Goal: Navigation & Orientation: Find specific page/section

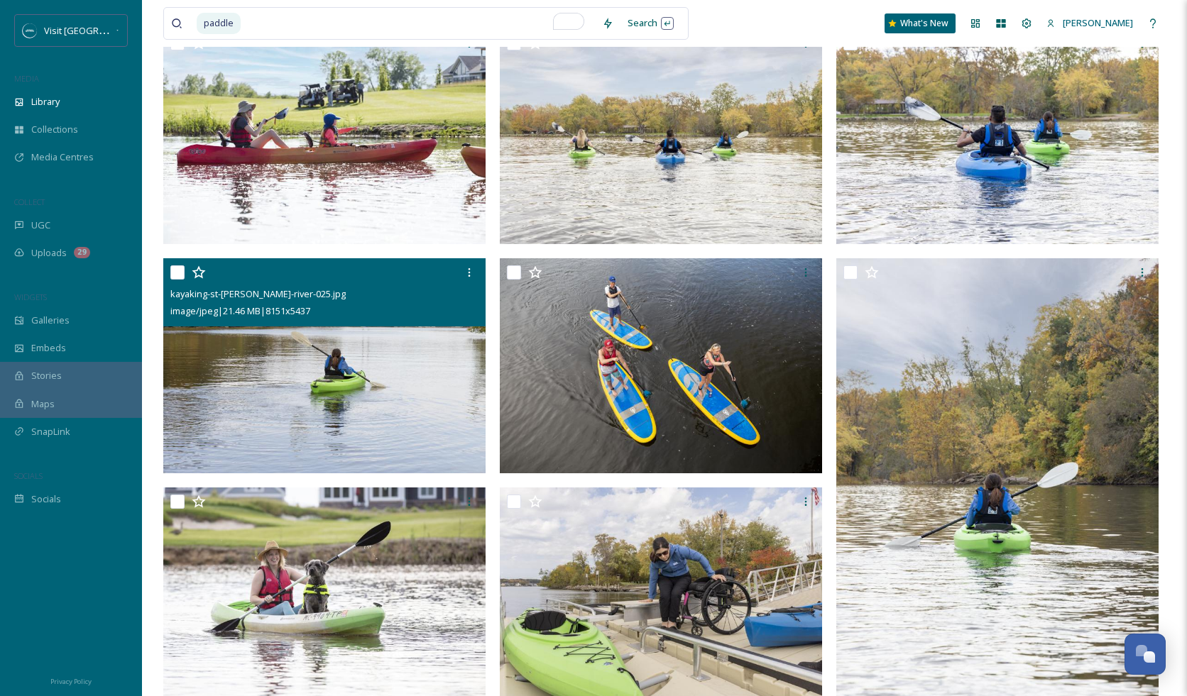
scroll to position [65, 0]
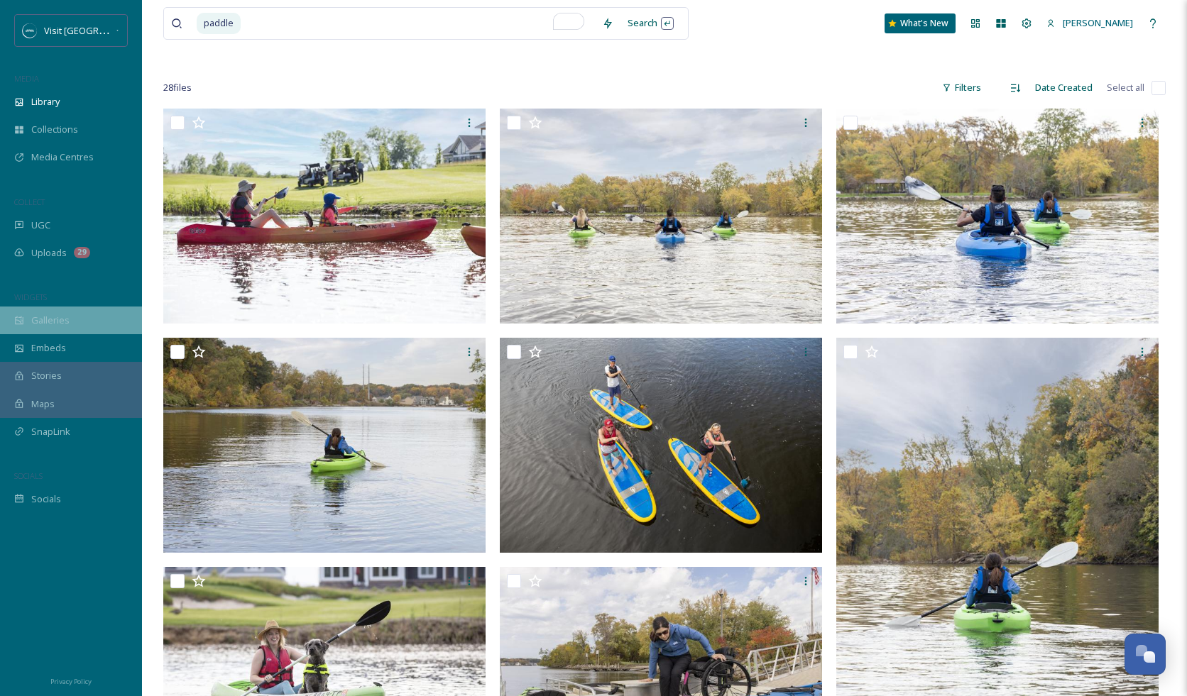
click at [35, 319] on span "Galleries" at bounding box center [50, 320] width 38 height 13
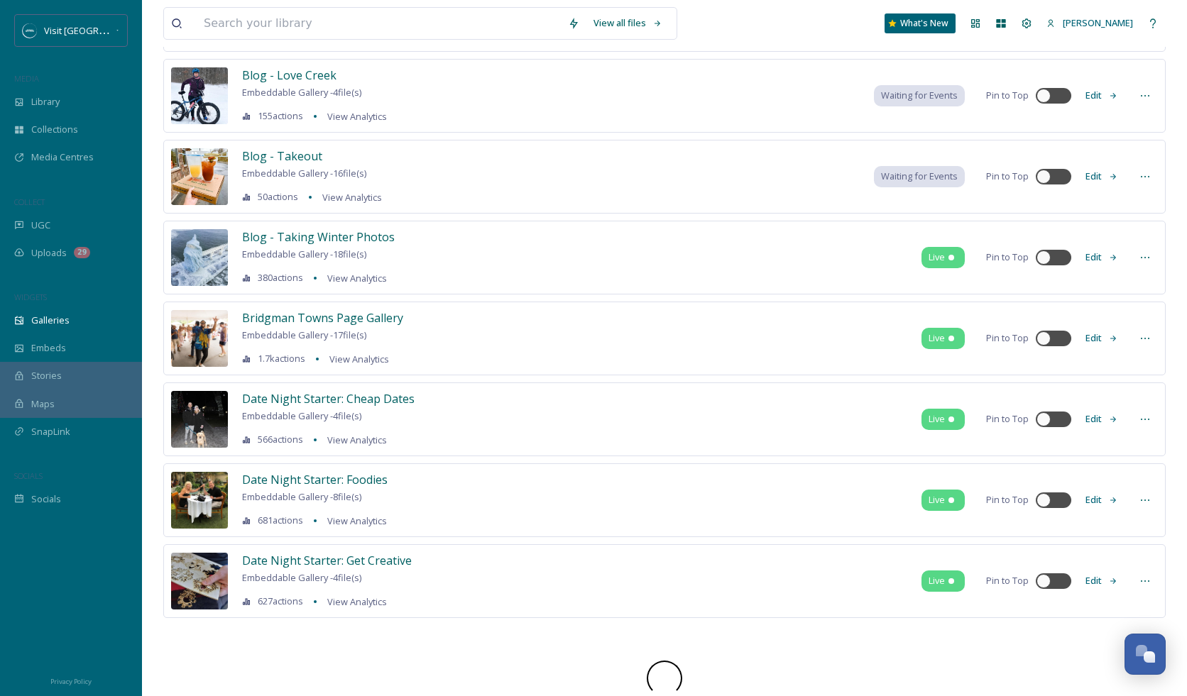
scroll to position [1125, 0]
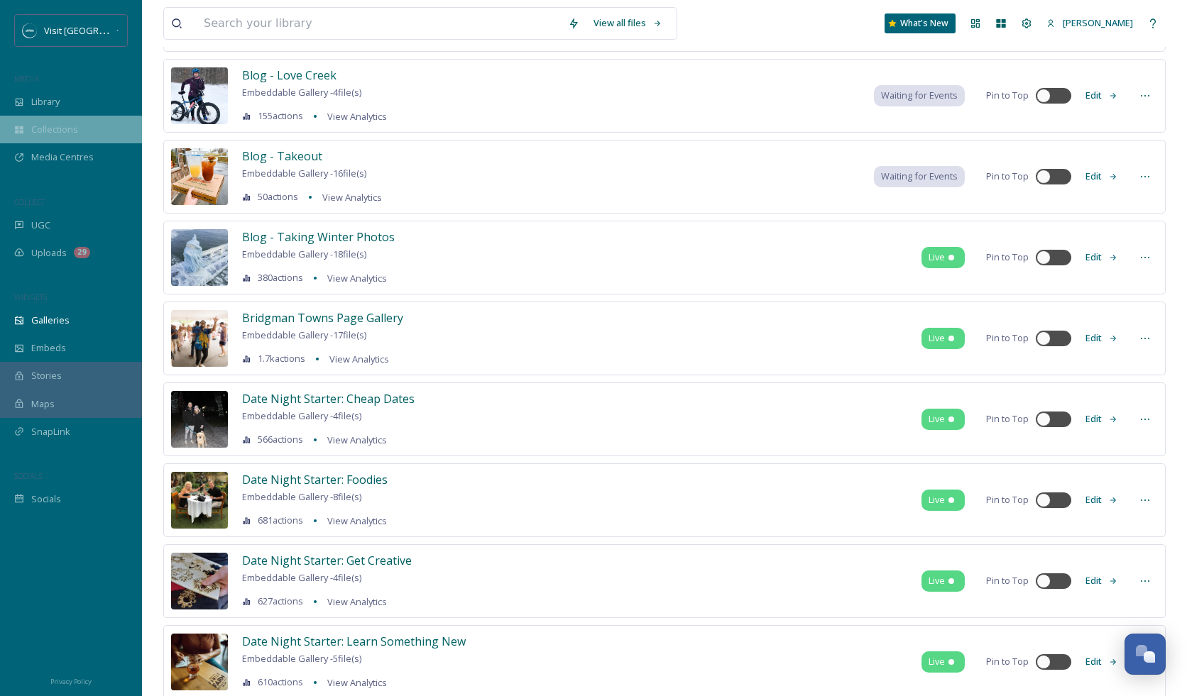
click at [56, 129] on span "Collections" at bounding box center [54, 129] width 47 height 13
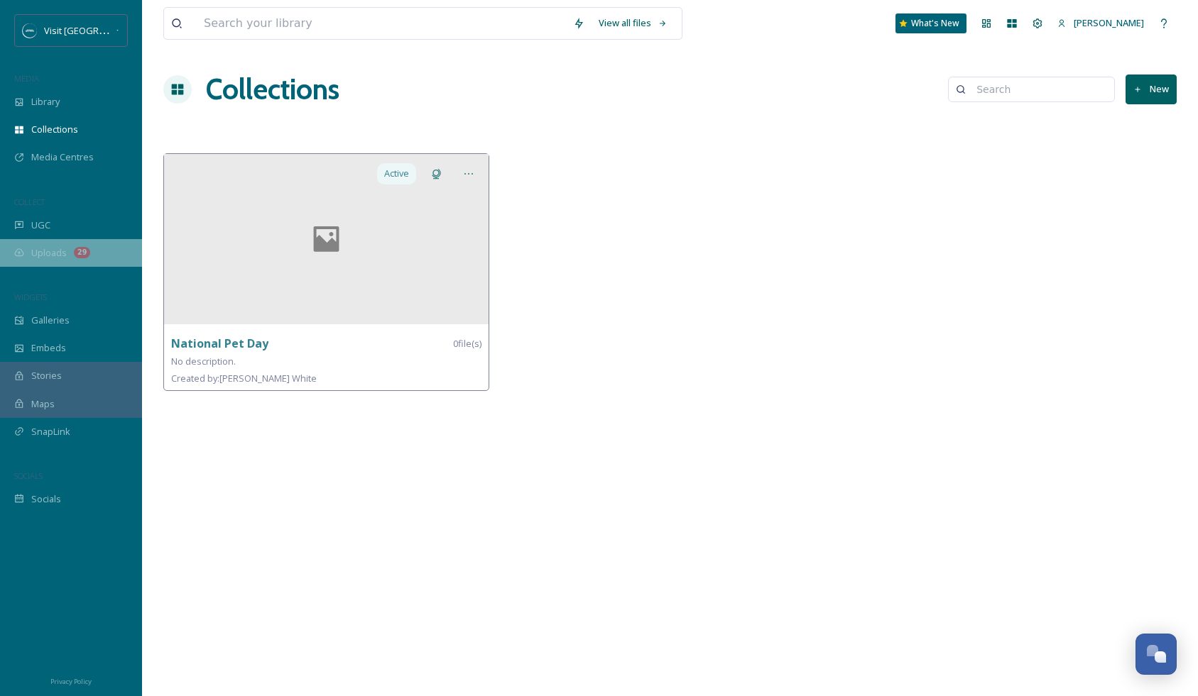
click at [42, 254] on span "Uploads" at bounding box center [48, 252] width 35 height 13
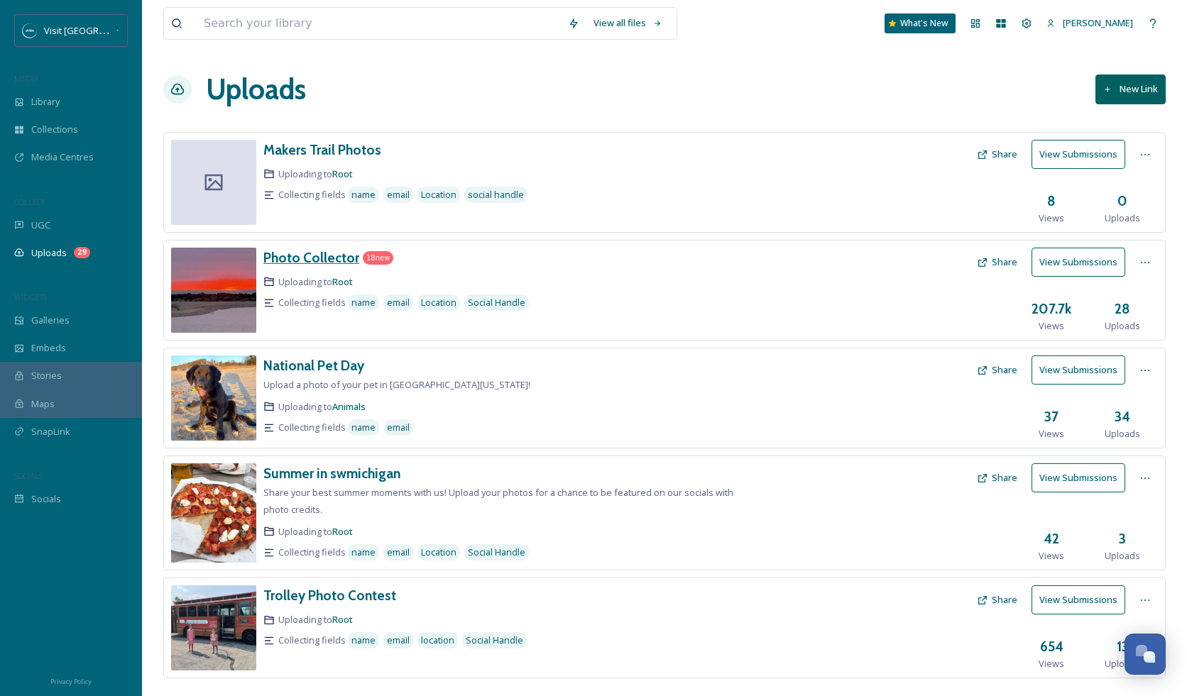
click at [314, 256] on h3 "Photo Collector" at bounding box center [311, 257] width 96 height 17
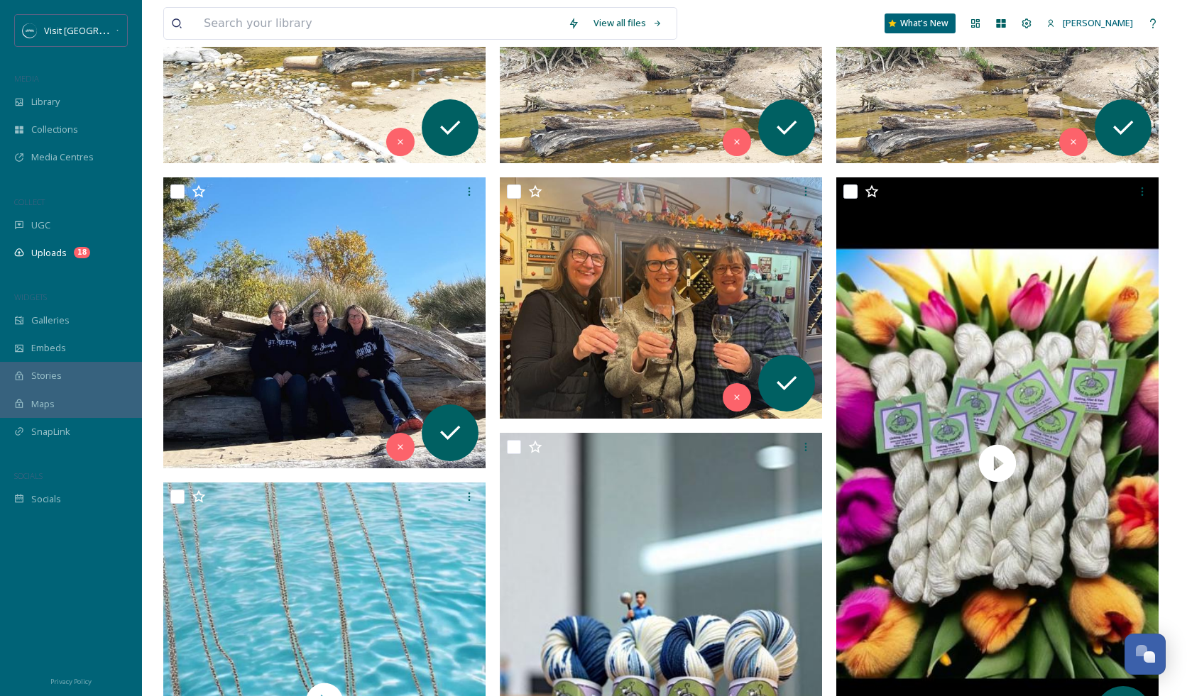
scroll to position [403, 0]
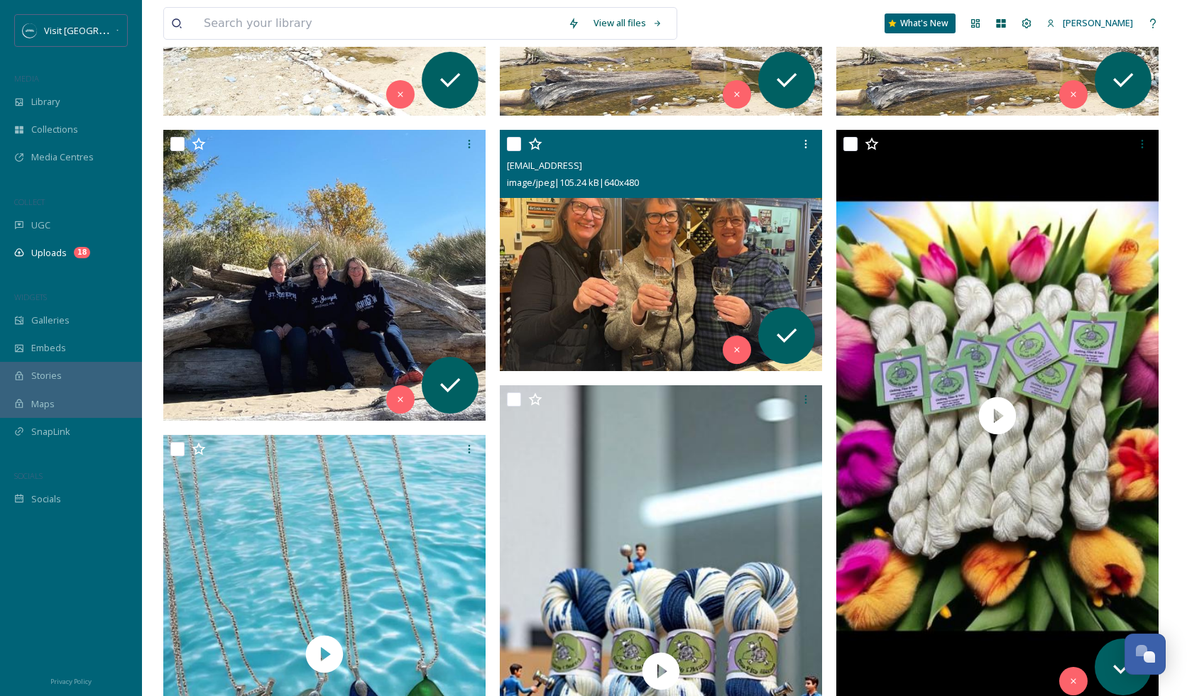
click at [608, 257] on img at bounding box center [661, 251] width 322 height 242
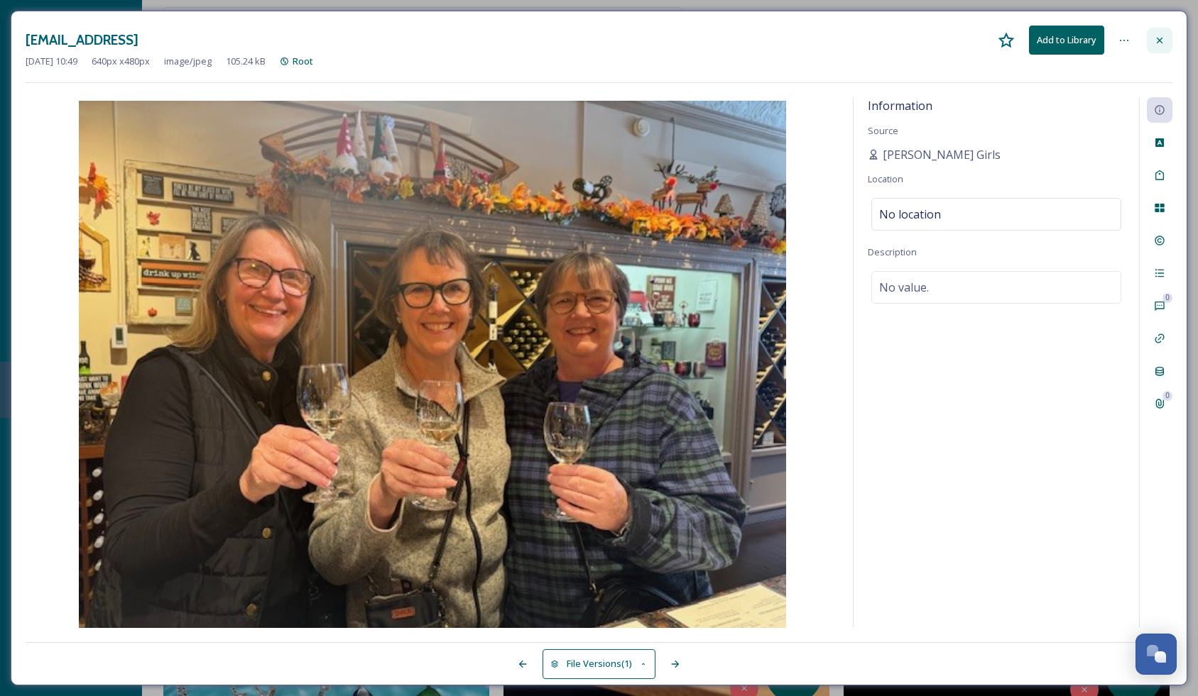
click at [1157, 40] on icon at bounding box center [1159, 40] width 11 height 11
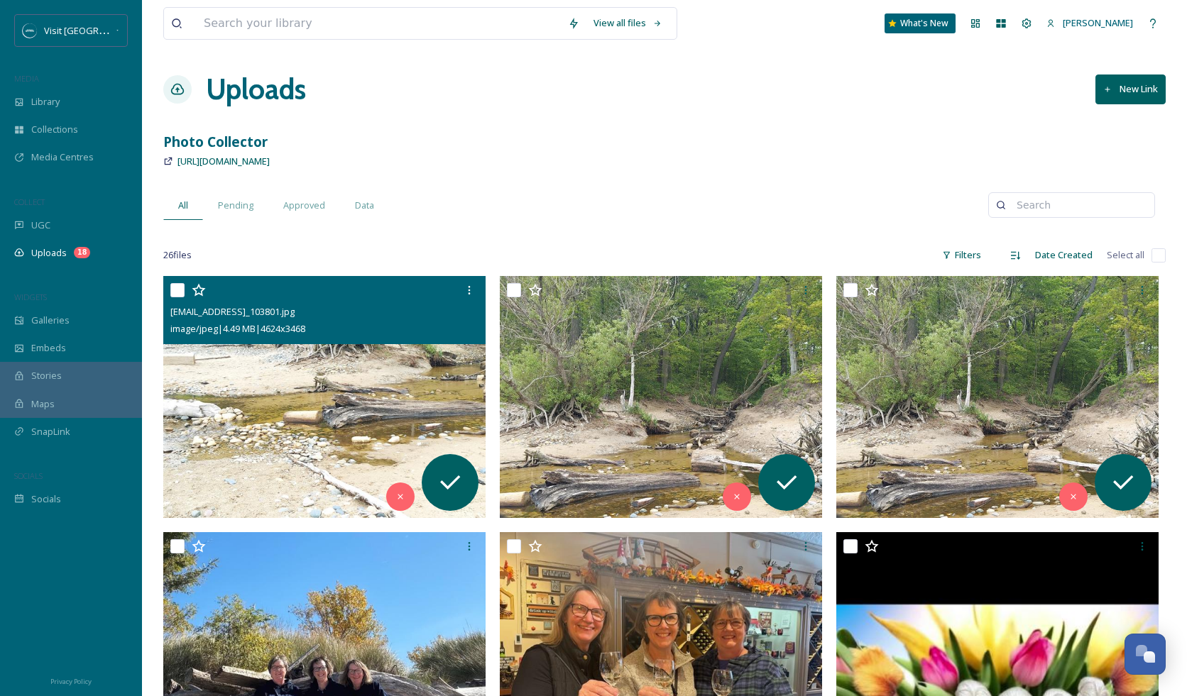
click at [300, 381] on img at bounding box center [324, 397] width 322 height 242
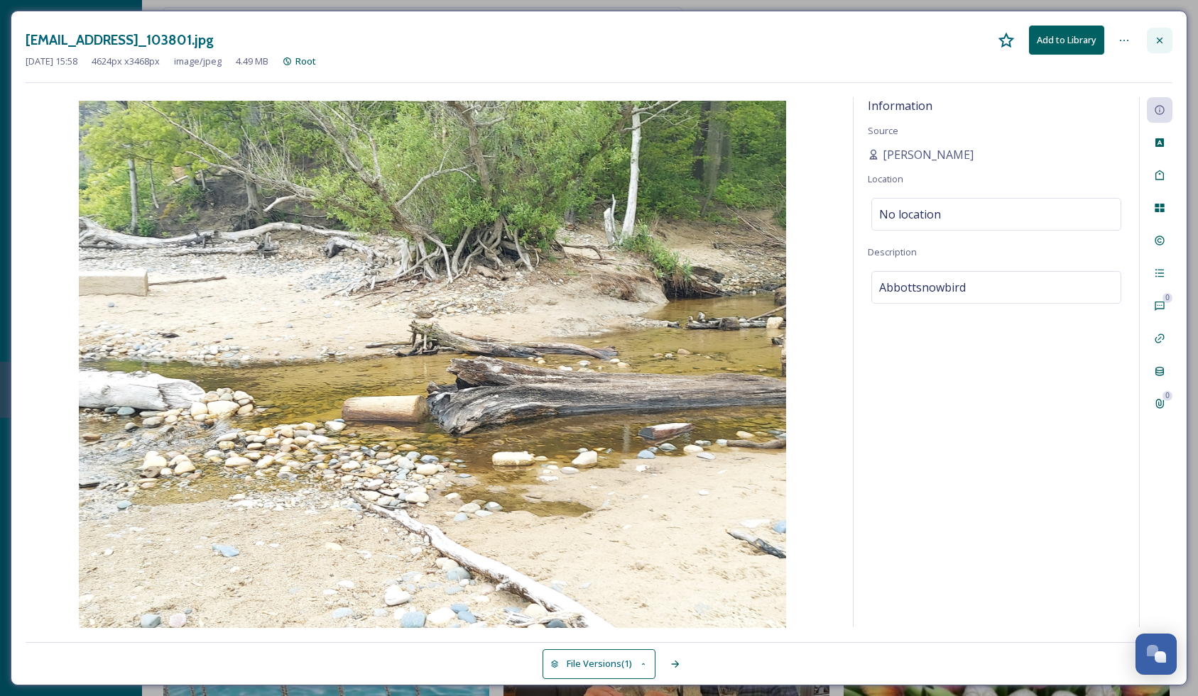
click at [1157, 40] on icon at bounding box center [1159, 40] width 11 height 11
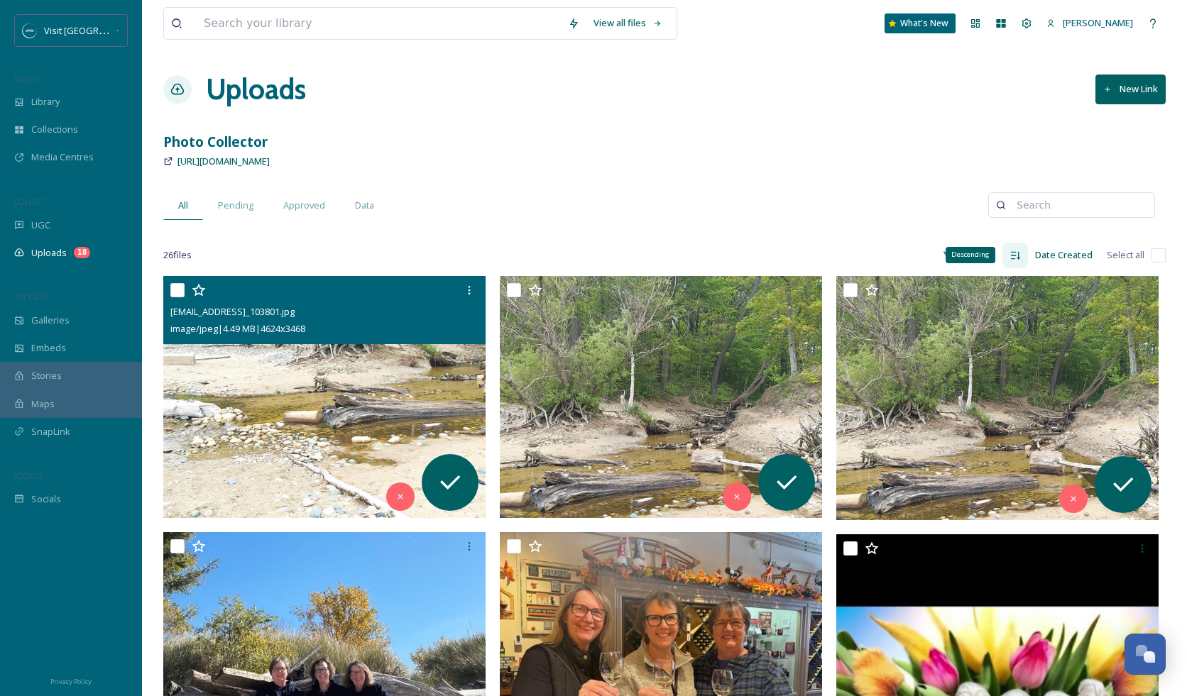
click at [1018, 258] on icon at bounding box center [1015, 255] width 11 height 11
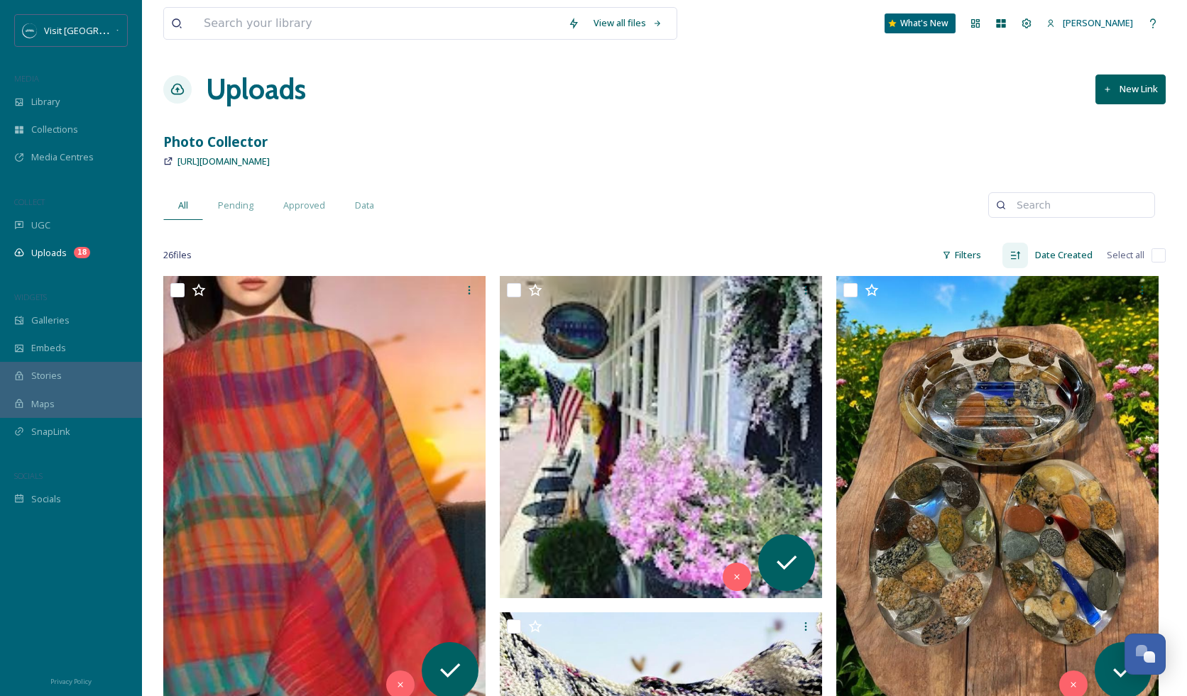
scroll to position [114, 0]
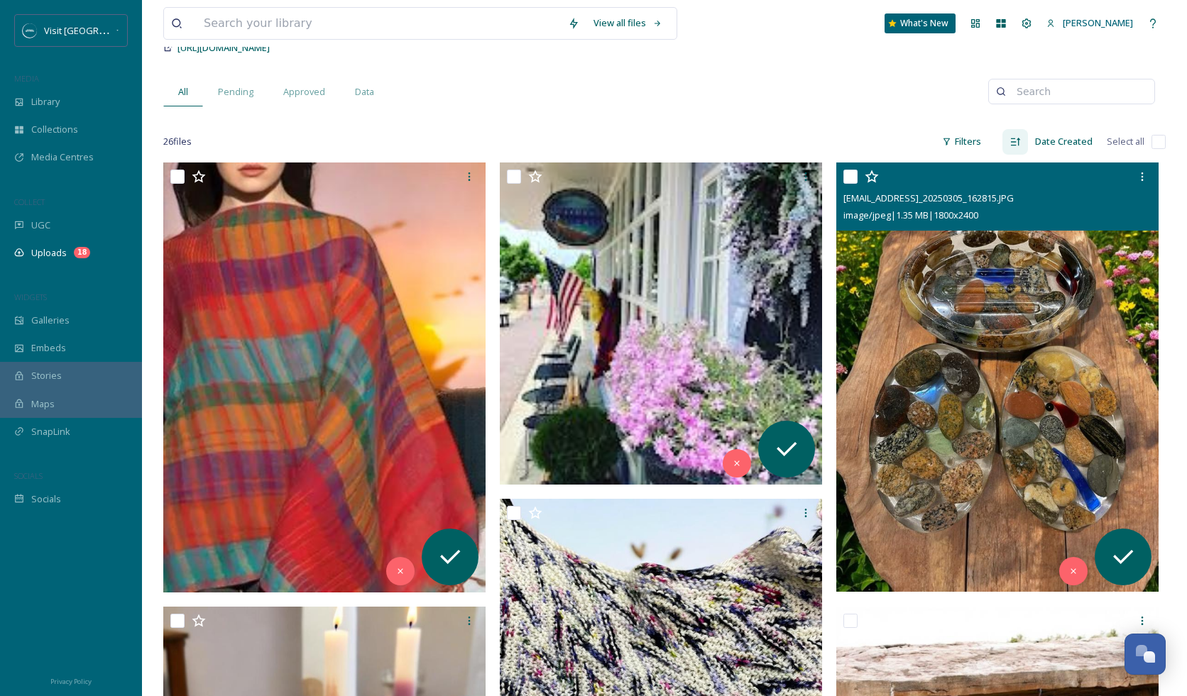
click at [1029, 282] on img at bounding box center [997, 378] width 322 height 430
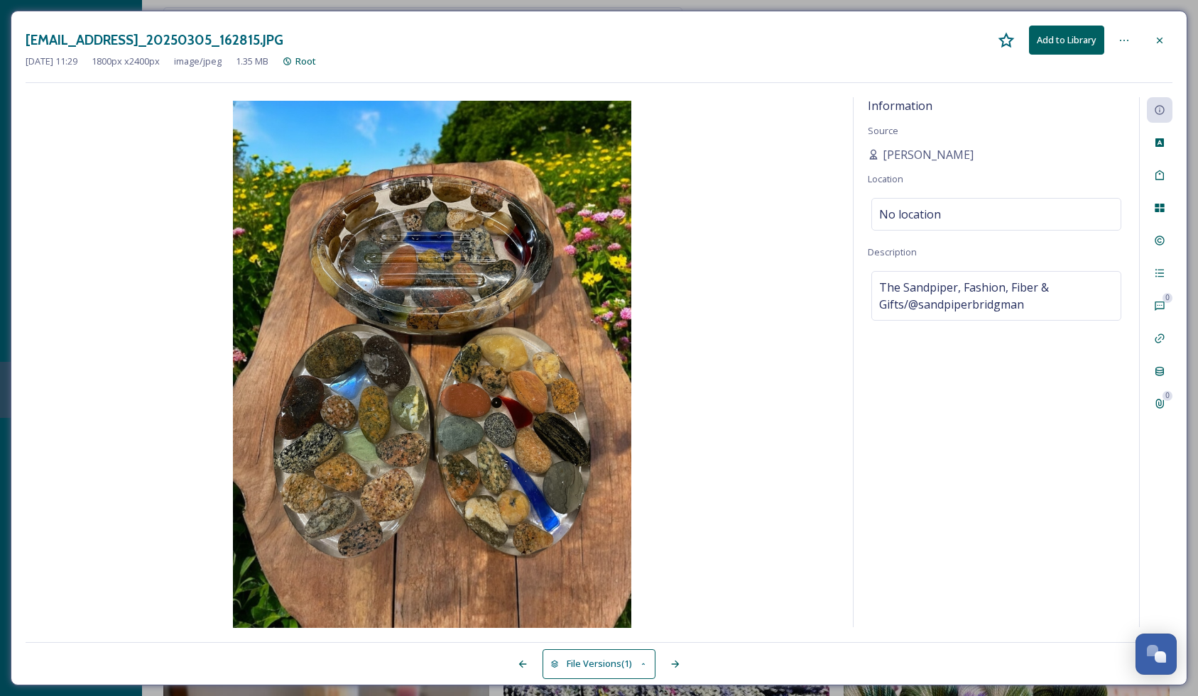
click at [1163, 36] on icon at bounding box center [1159, 40] width 11 height 11
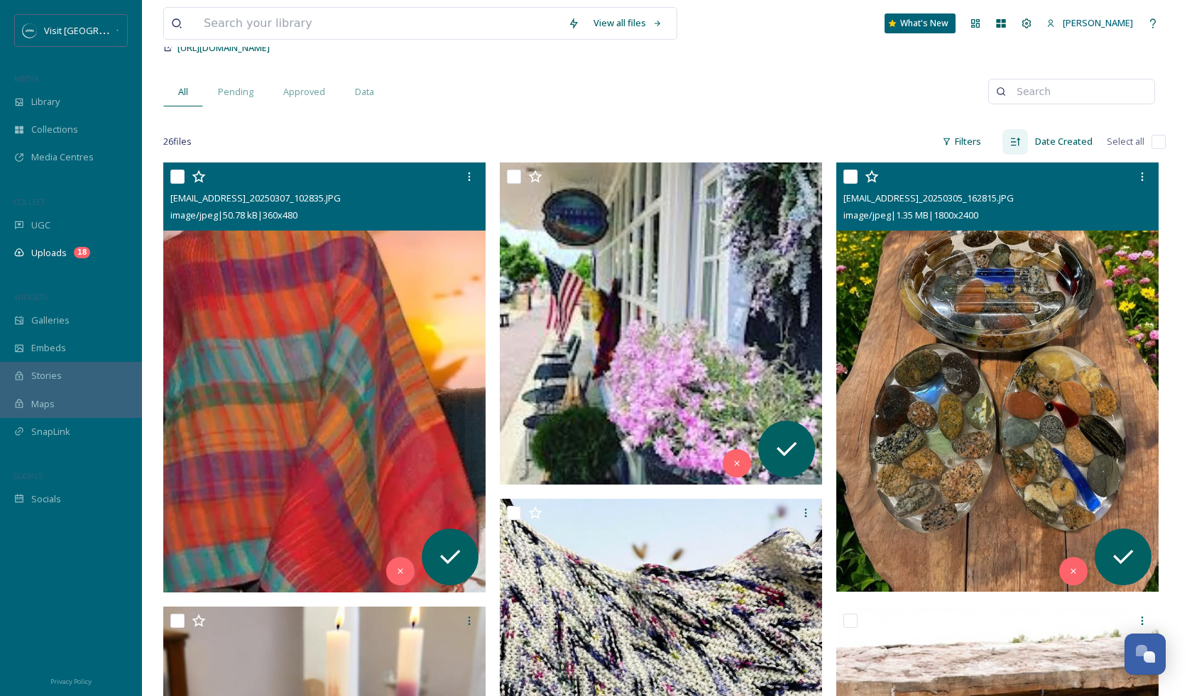
click at [326, 385] on img at bounding box center [324, 378] width 322 height 430
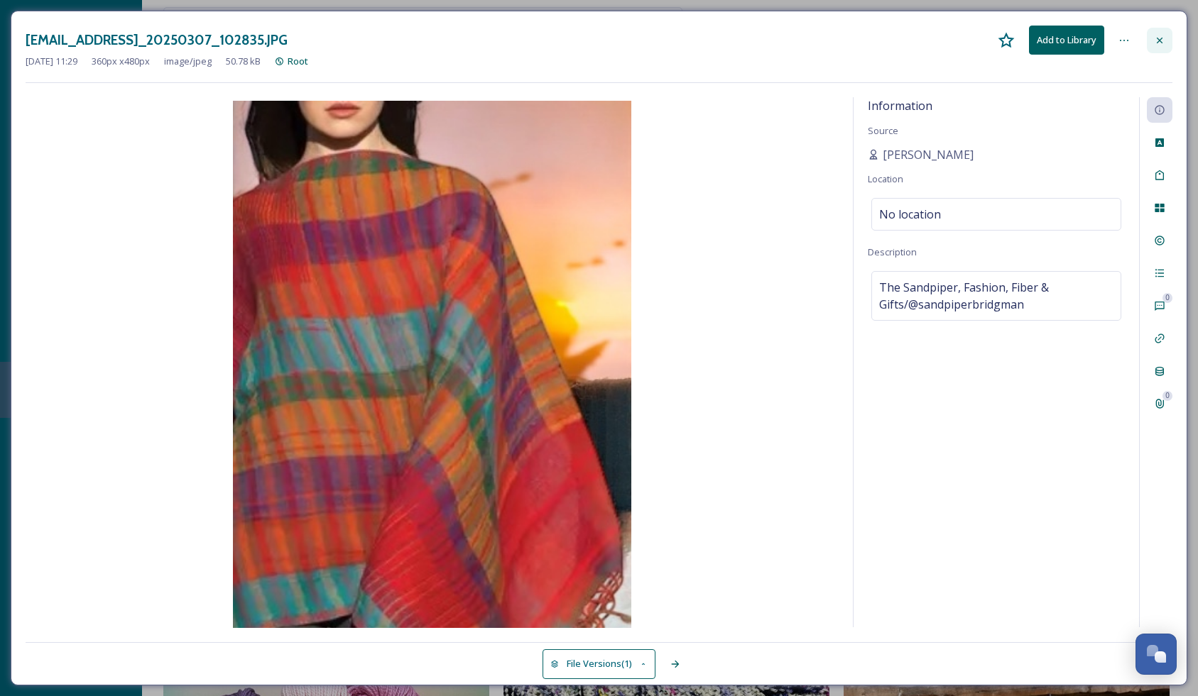
click at [1169, 40] on div at bounding box center [1160, 41] width 26 height 26
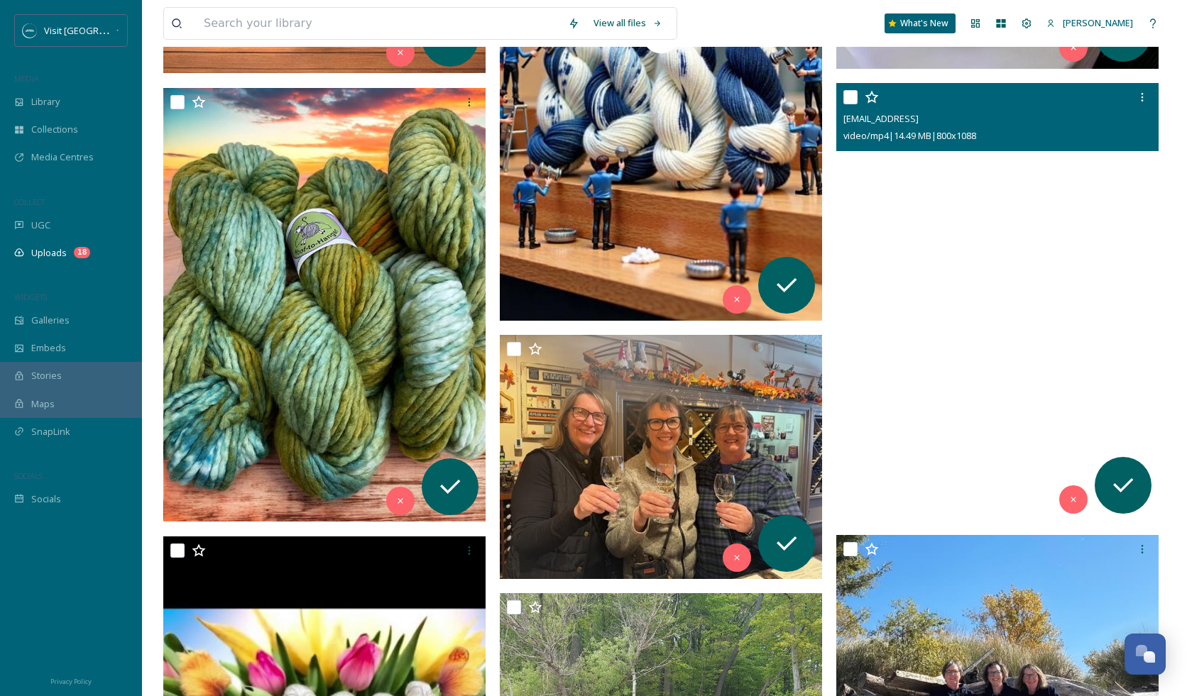
scroll to position [1829, 0]
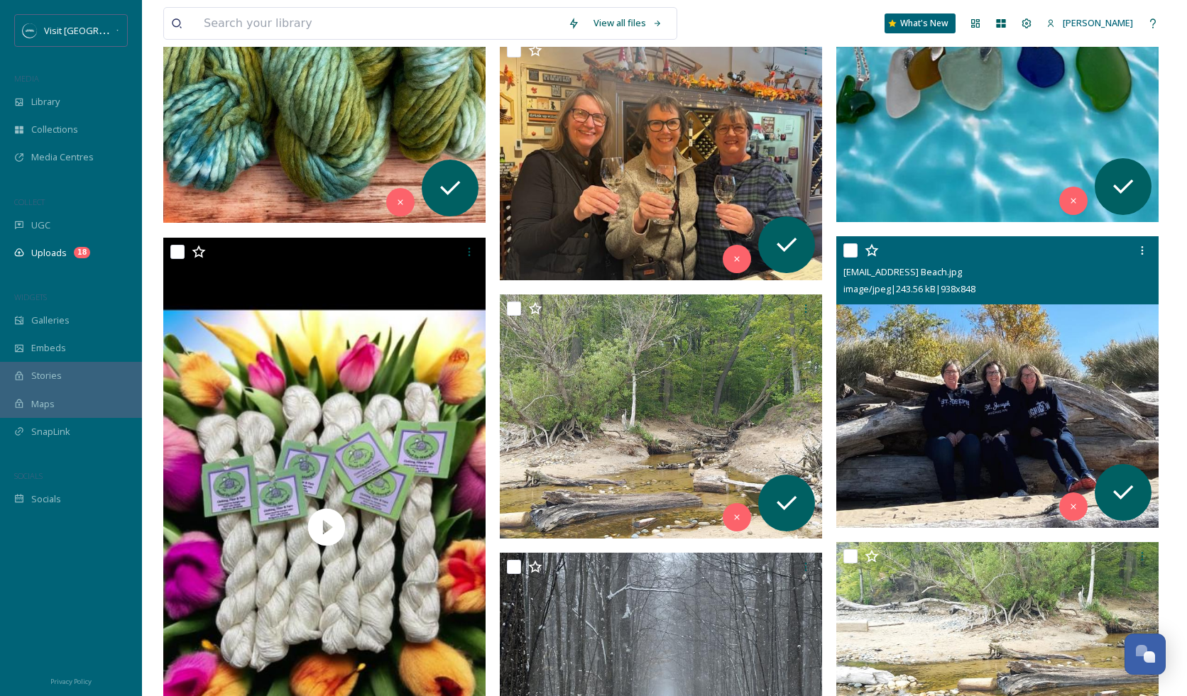
click at [939, 358] on img at bounding box center [997, 382] width 322 height 292
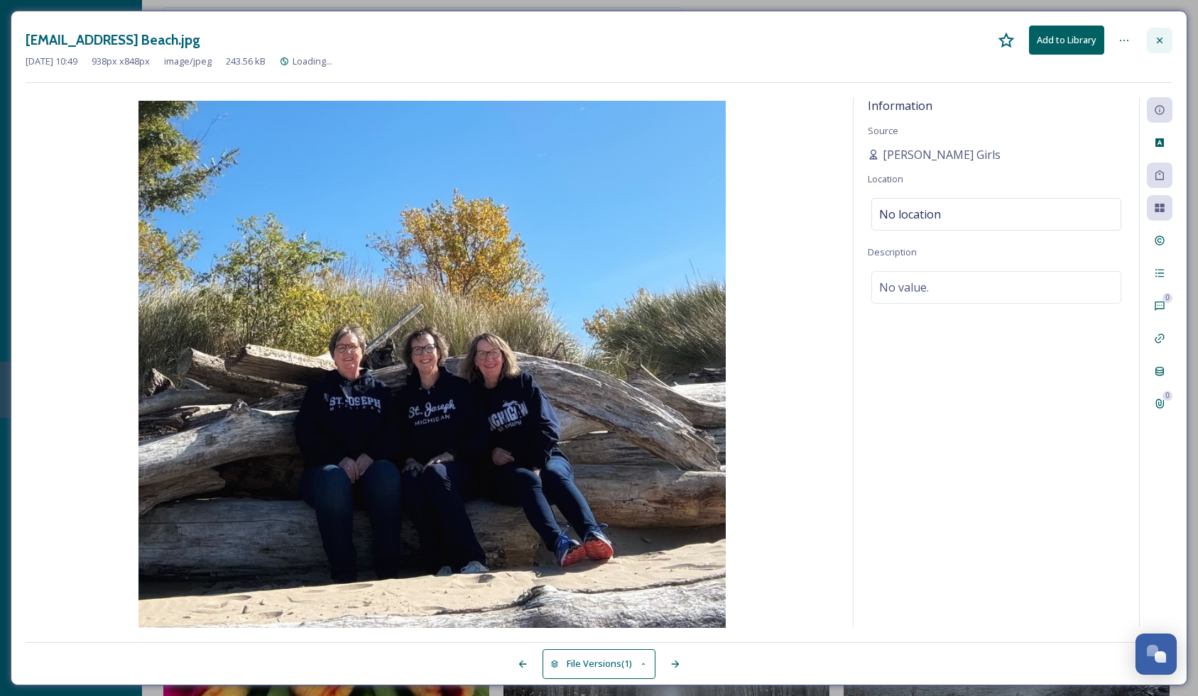
click at [1157, 40] on icon at bounding box center [1159, 40] width 11 height 11
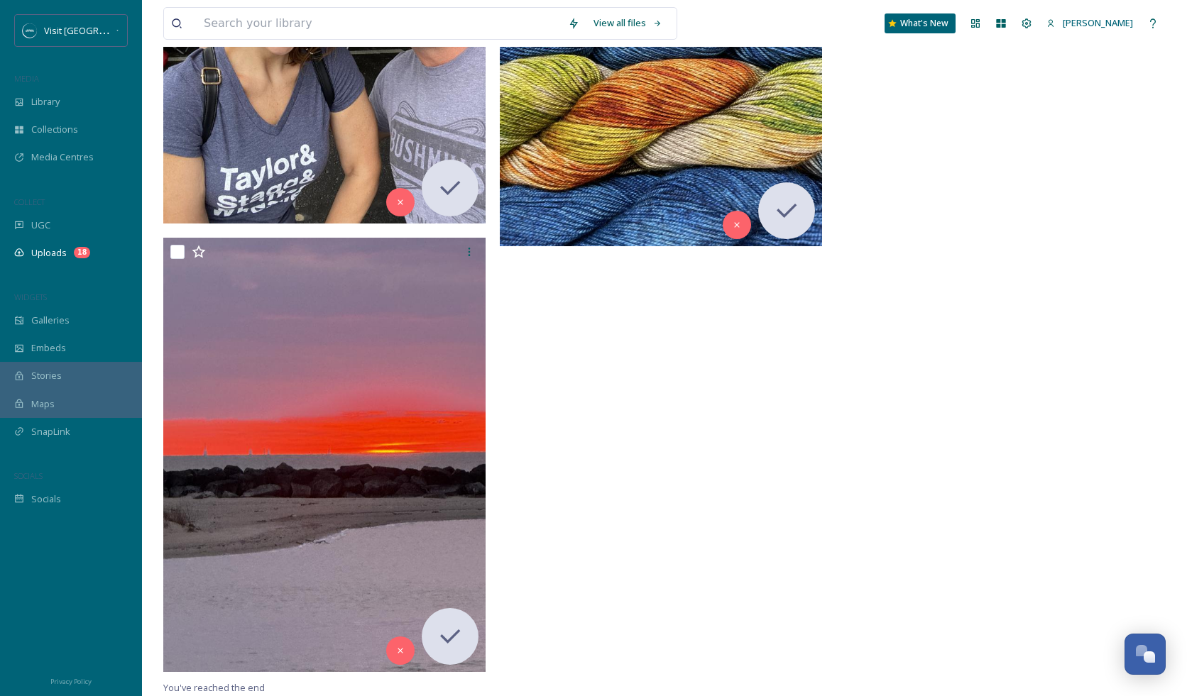
scroll to position [3292, 0]
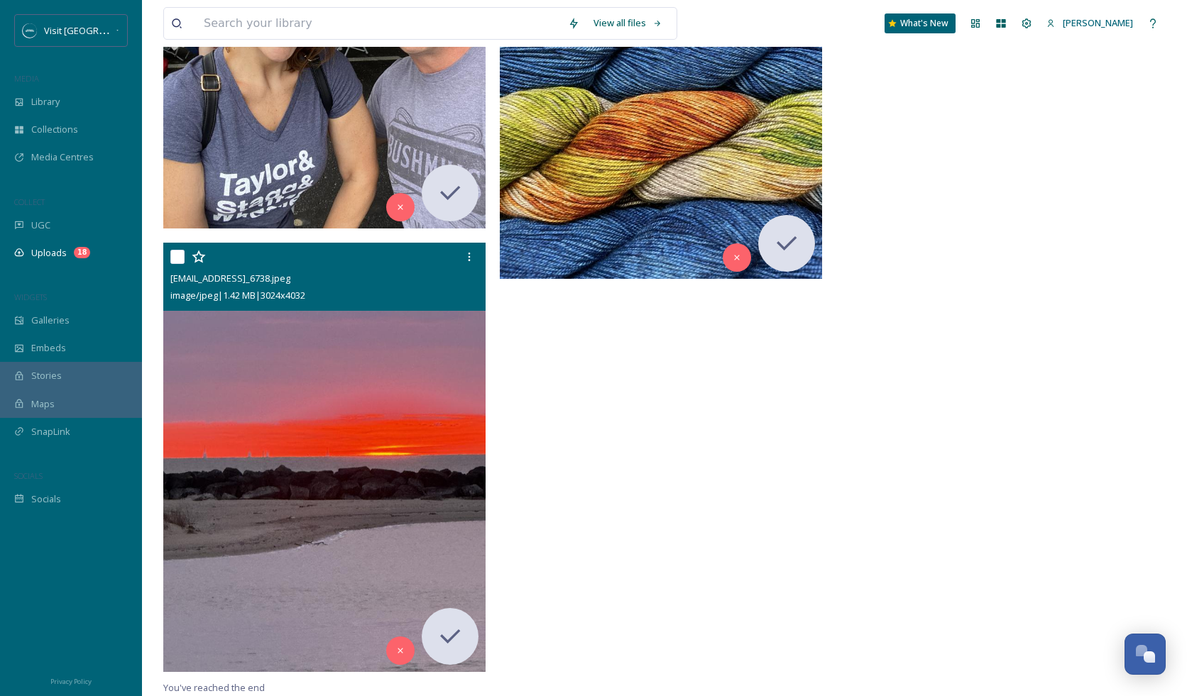
click at [393, 464] on img at bounding box center [324, 458] width 322 height 430
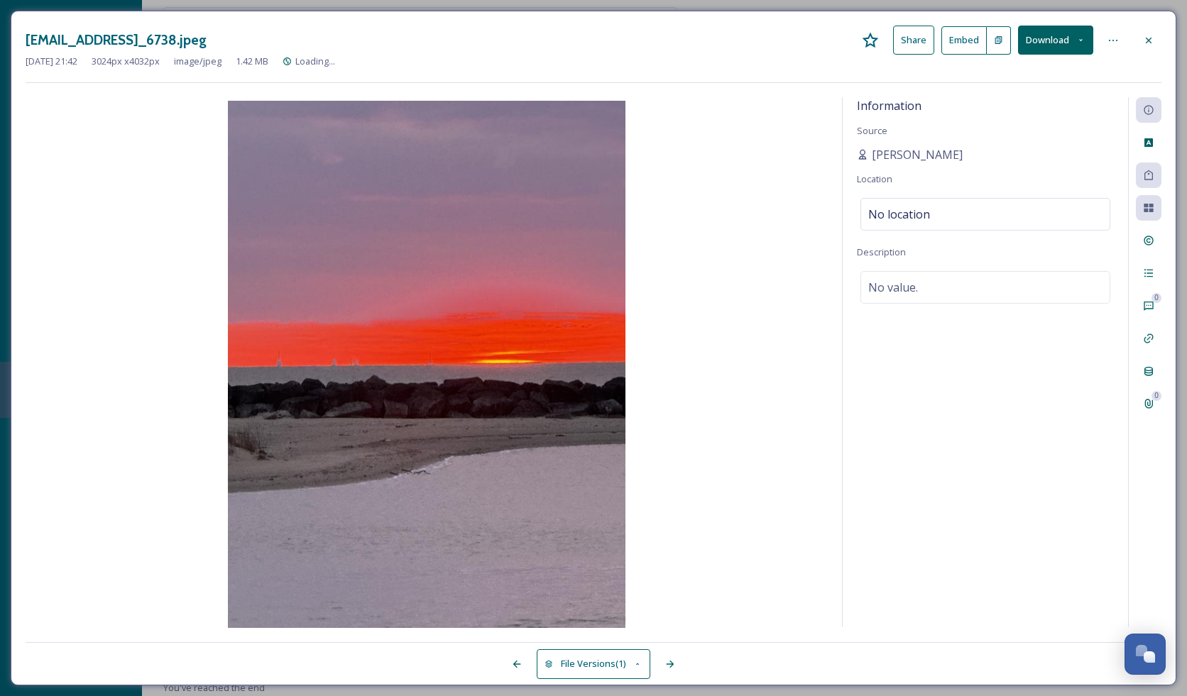
scroll to position [2898, 0]
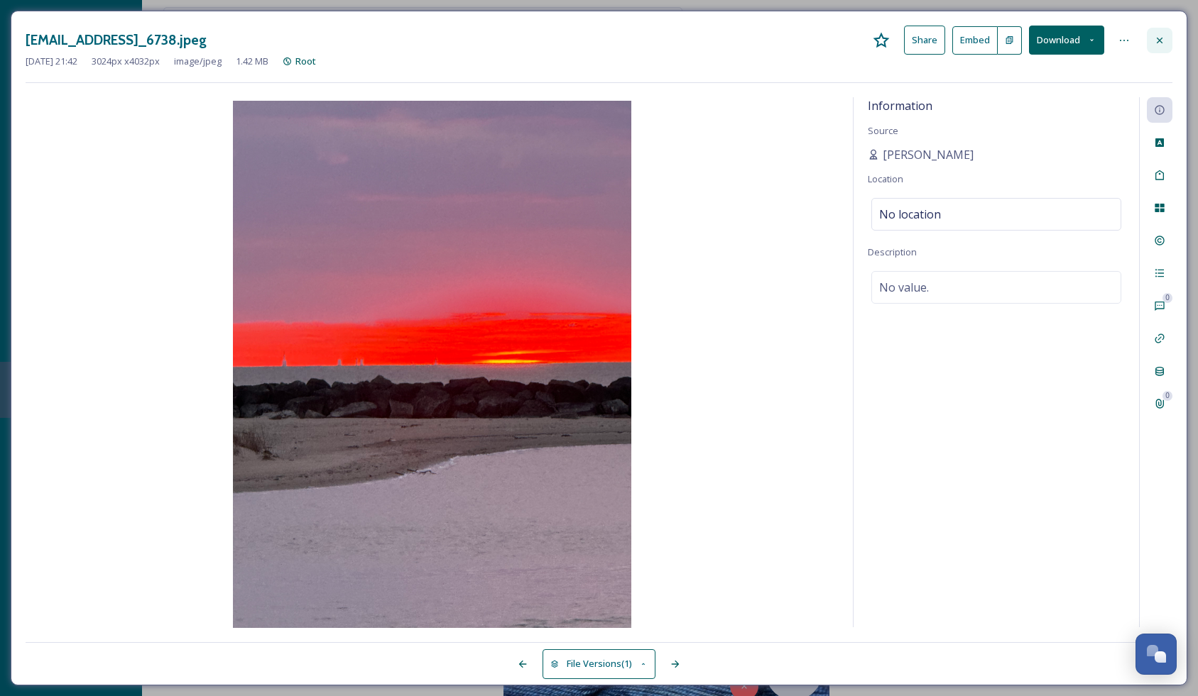
click at [1158, 41] on icon at bounding box center [1159, 40] width 11 height 11
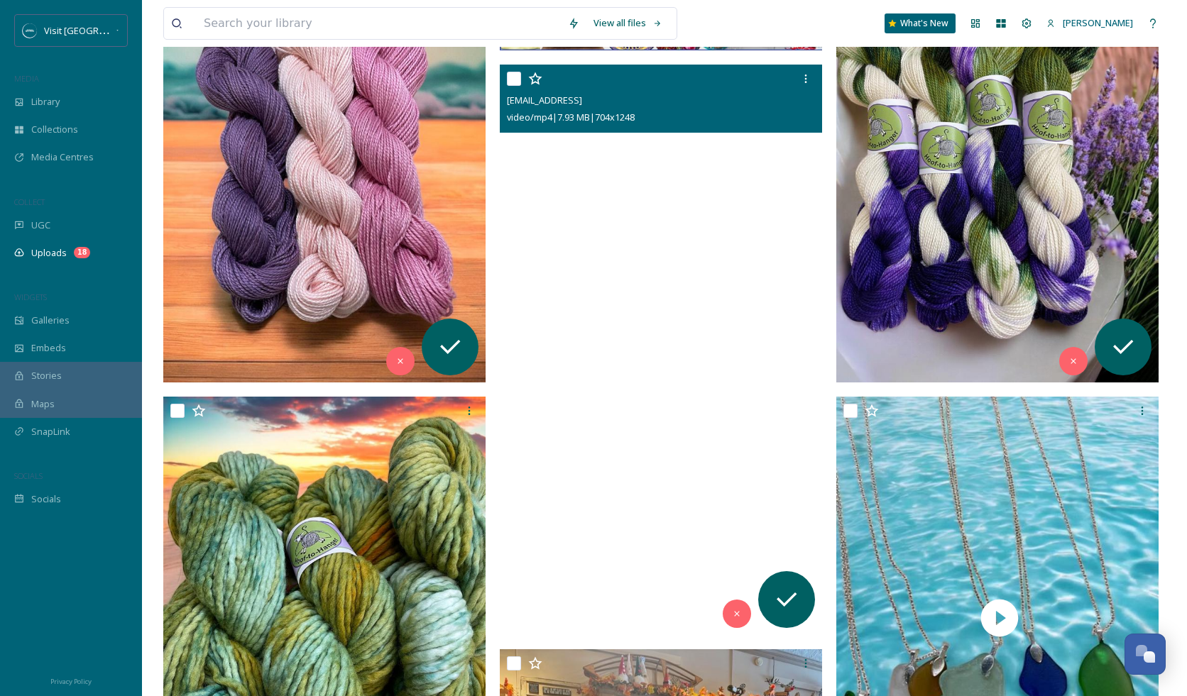
scroll to position [1225, 0]
click at [735, 397] on video "ext_1746113380.560311_sandpiper4217@gmail.com-c343a0bf-fcc5-448b-8f35-245659975…" at bounding box center [661, 351] width 322 height 572
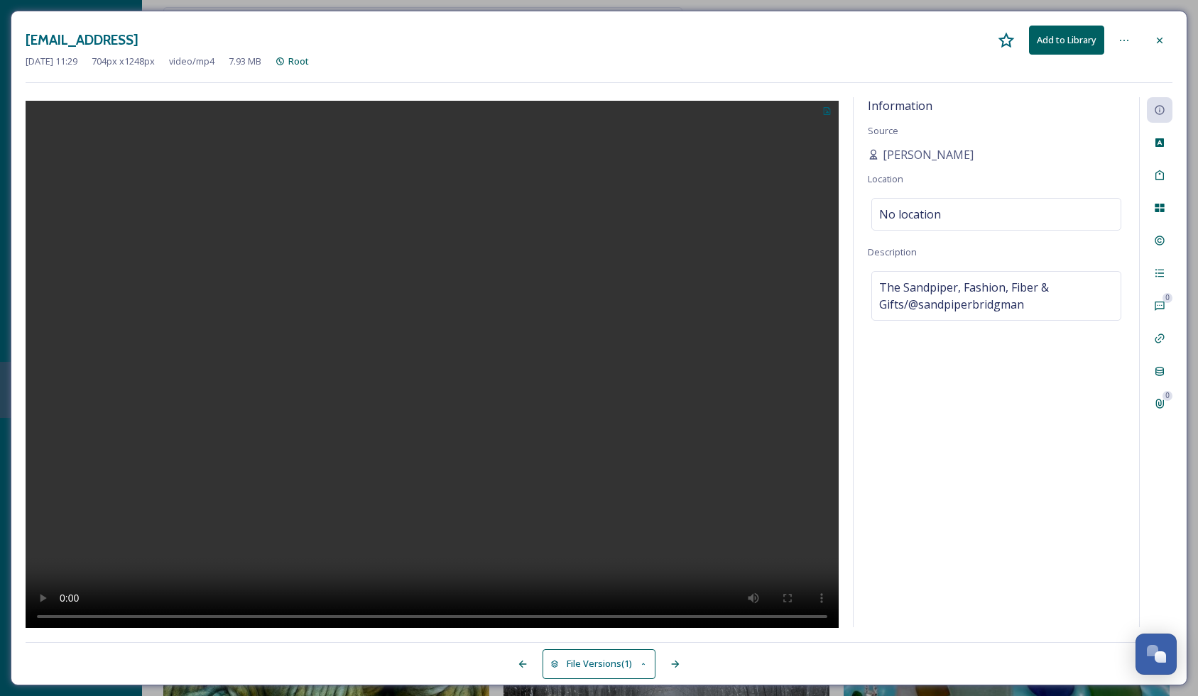
click at [1041, 405] on div "Information Source Anna Kozak Location No location Description The Sandpiper, F…" at bounding box center [995, 362] width 285 height 530
click at [1121, 40] on icon at bounding box center [1123, 40] width 11 height 11
click at [1158, 45] on div at bounding box center [1160, 41] width 26 height 26
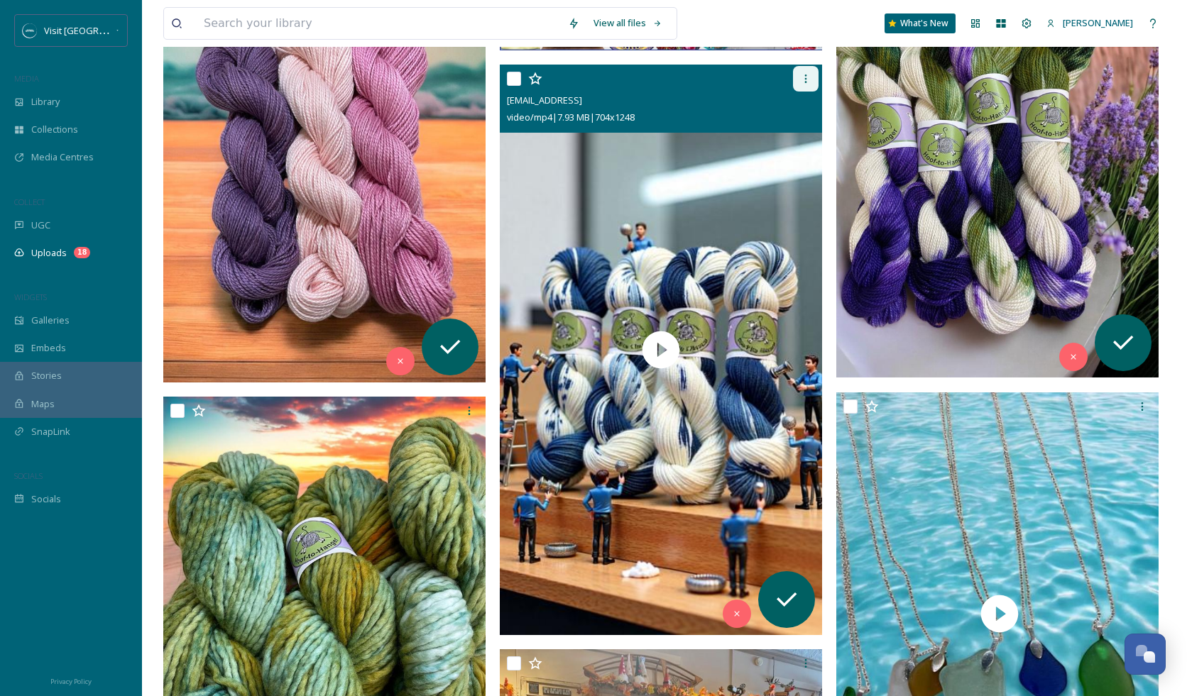
click at [809, 77] on icon at bounding box center [805, 78] width 11 height 11
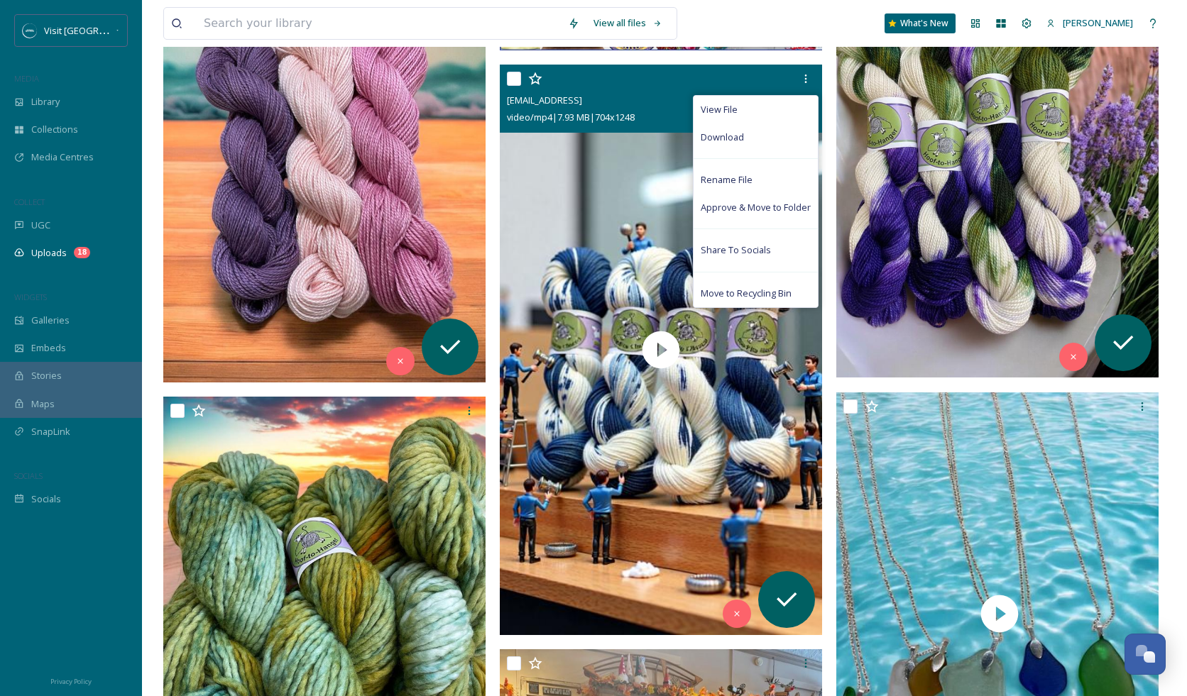
click at [514, 74] on input "checkbox" at bounding box center [514, 79] width 14 height 14
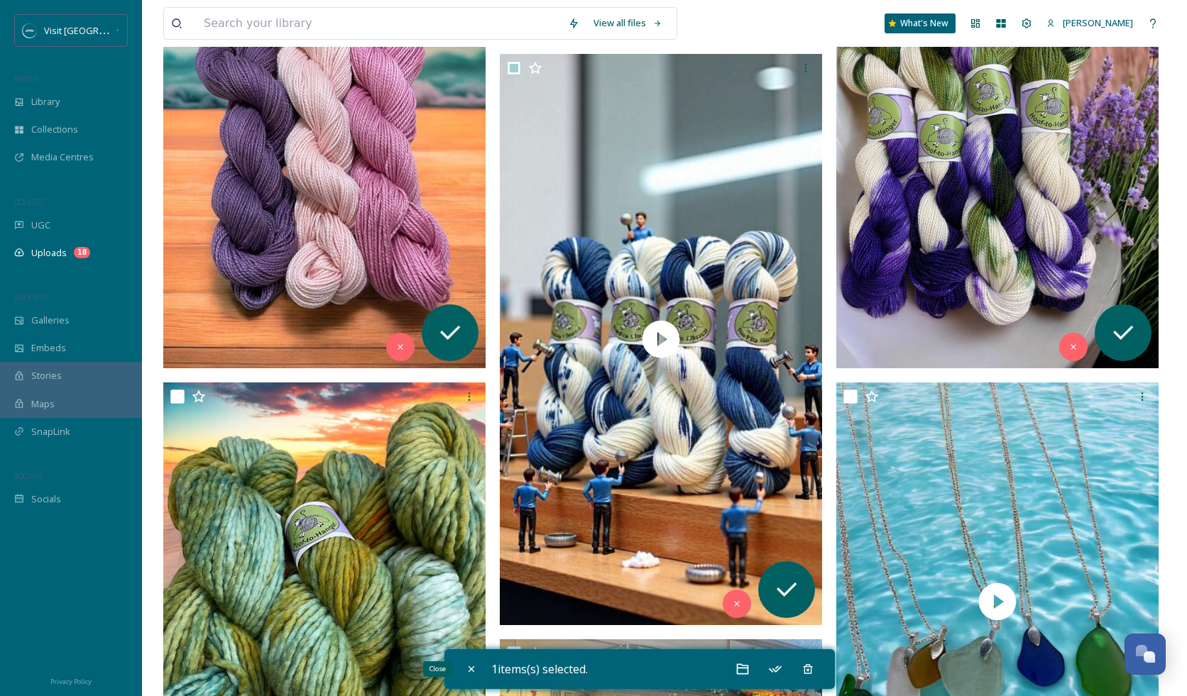
click at [466, 663] on div "Close" at bounding box center [472, 670] width 26 height 26
checkbox input "false"
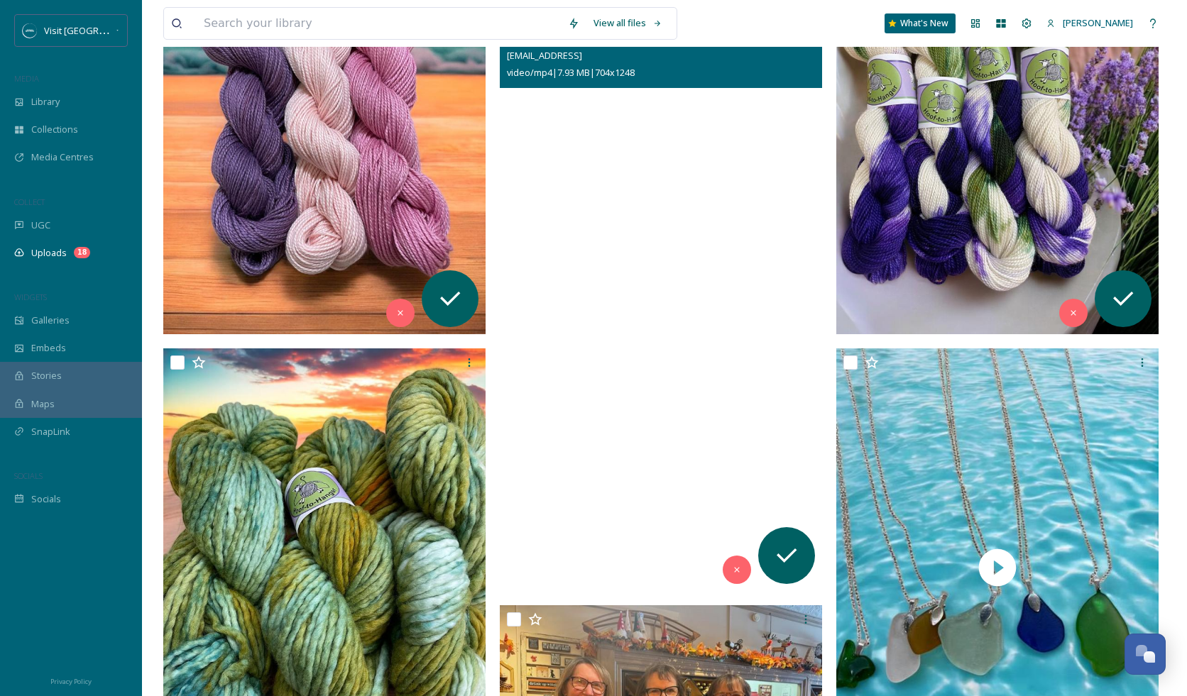
scroll to position [1262, 0]
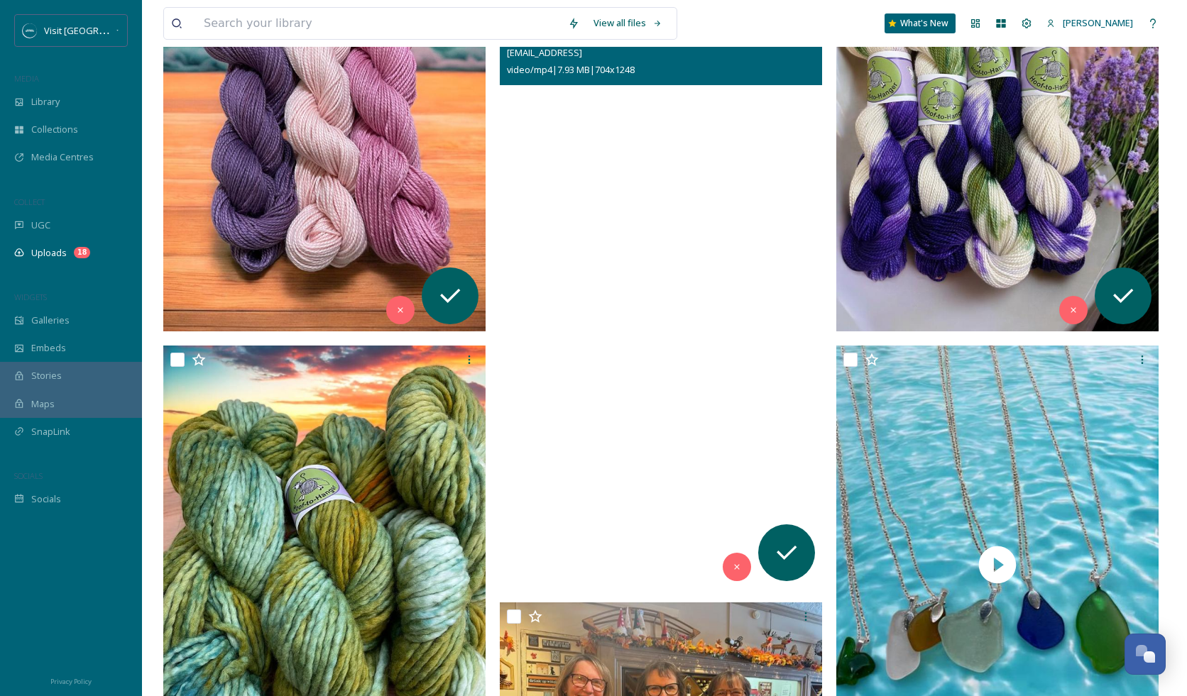
click at [686, 390] on video "ext_1746113380.560311_sandpiper4217@gmail.com-c343a0bf-fcc5-448b-8f35-245659975…" at bounding box center [661, 303] width 322 height 572
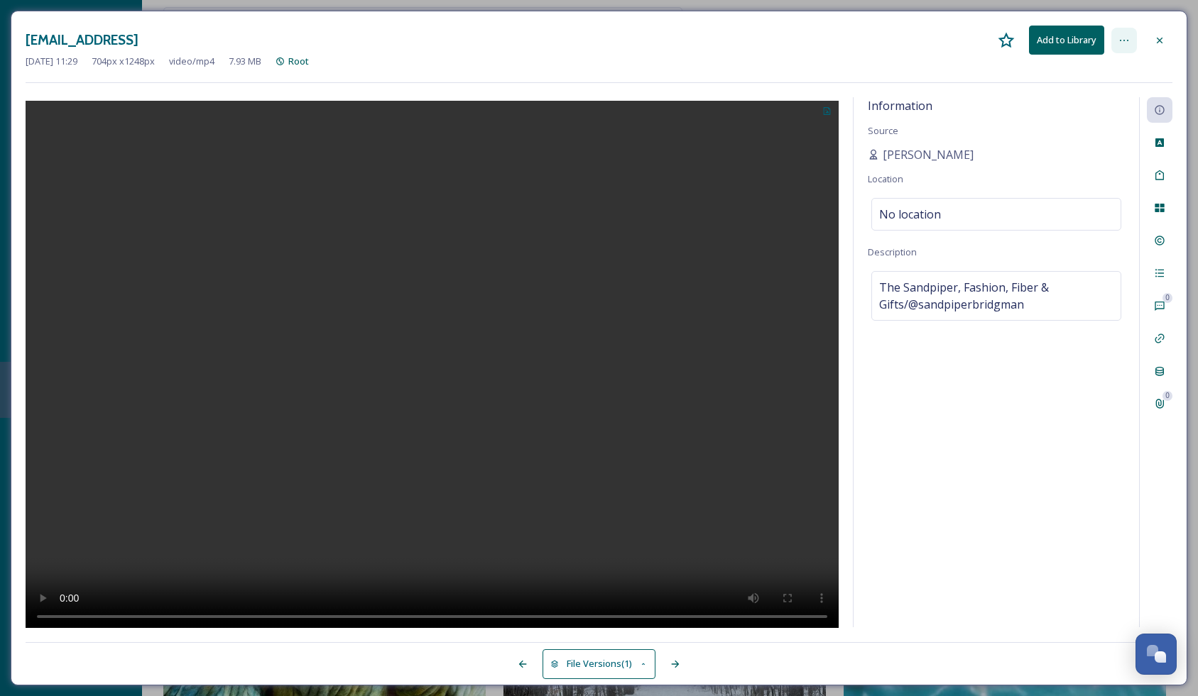
click at [1125, 37] on icon at bounding box center [1123, 40] width 11 height 11
click at [828, 111] on icon at bounding box center [826, 110] width 9 height 9
click at [1158, 341] on icon at bounding box center [1159, 338] width 11 height 11
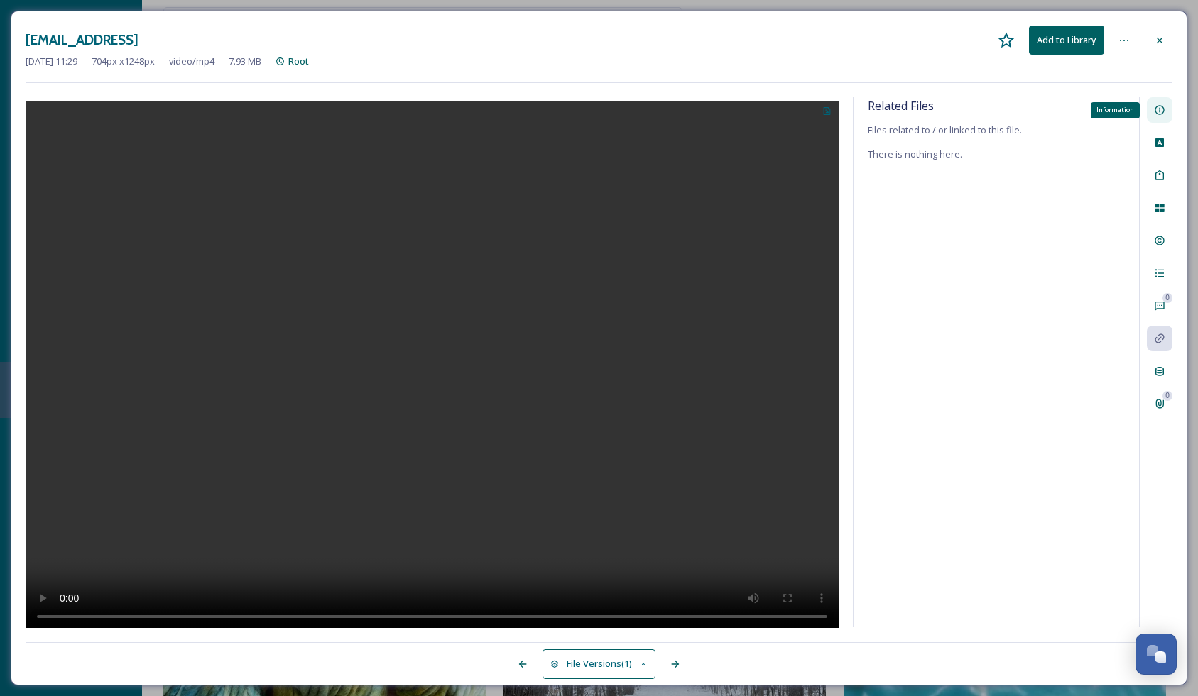
click at [1160, 109] on icon at bounding box center [1159, 109] width 11 height 11
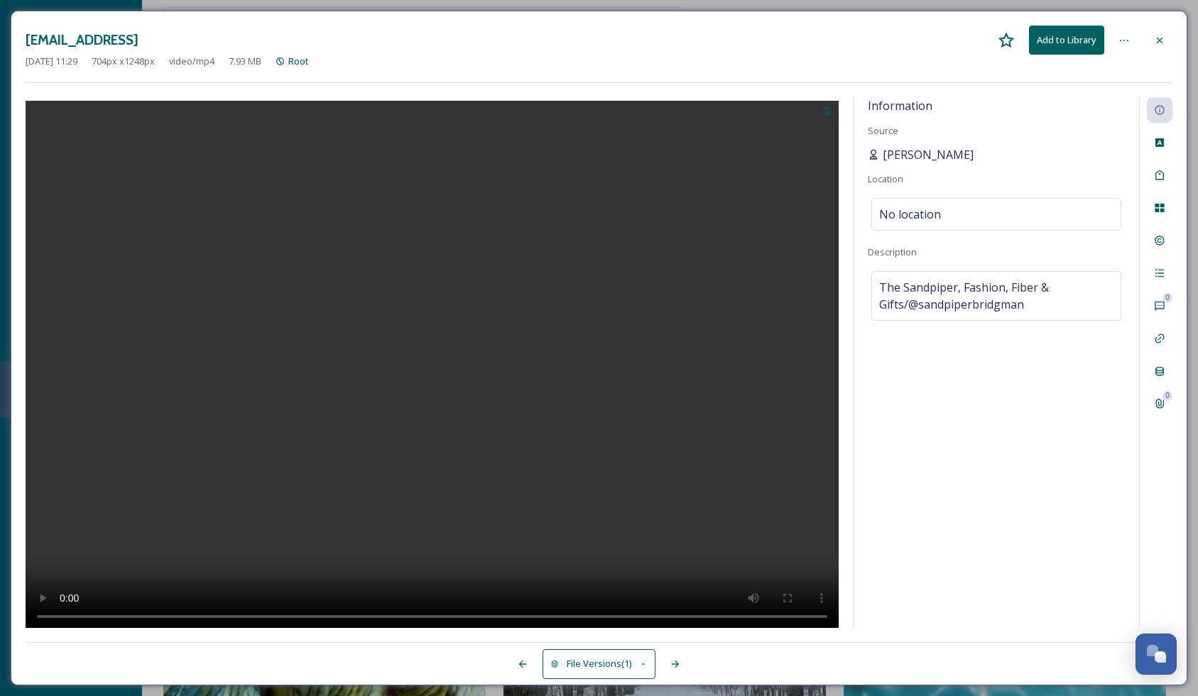
click at [914, 152] on span "Anna Kozak" at bounding box center [927, 154] width 91 height 17
click at [897, 158] on span "Anna Kozak" at bounding box center [927, 154] width 91 height 17
click at [874, 152] on icon at bounding box center [873, 154] width 11 height 11
click at [1161, 38] on icon at bounding box center [1159, 40] width 11 height 11
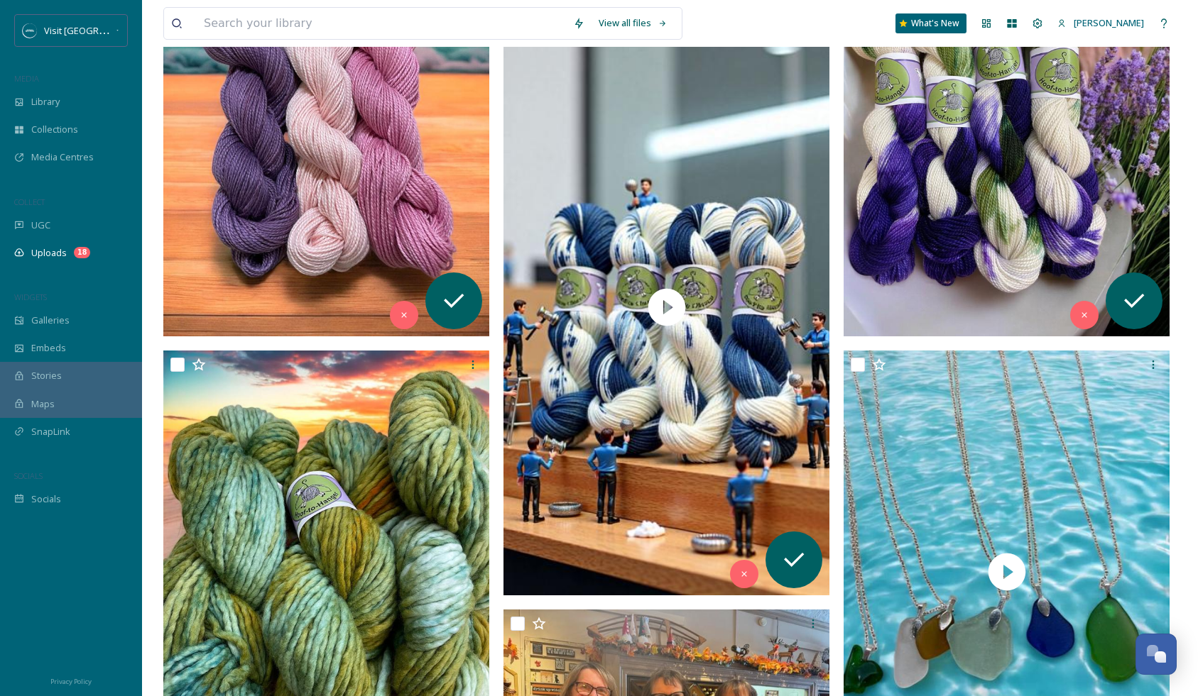
scroll to position [5940, 0]
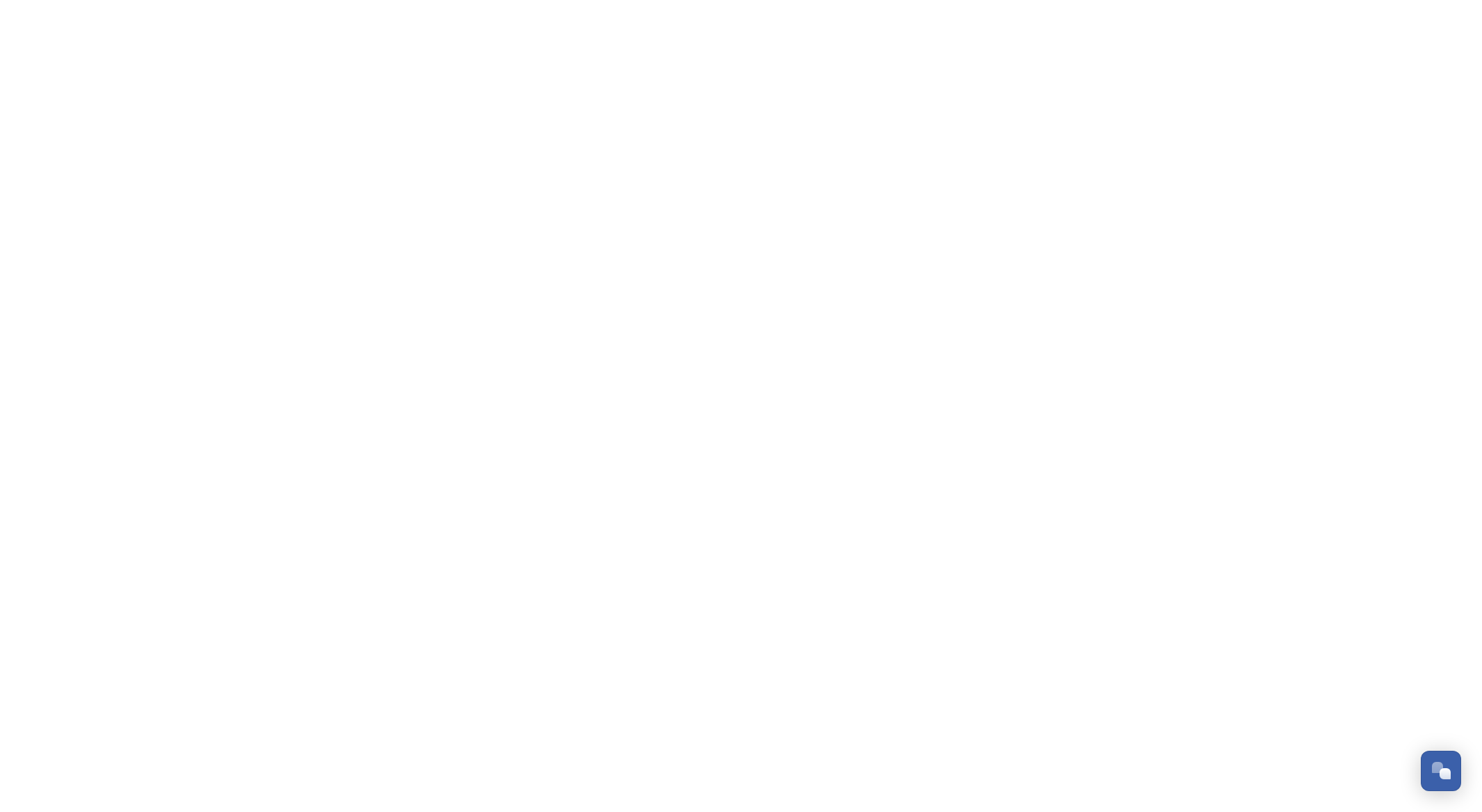
scroll to position [5945, 0]
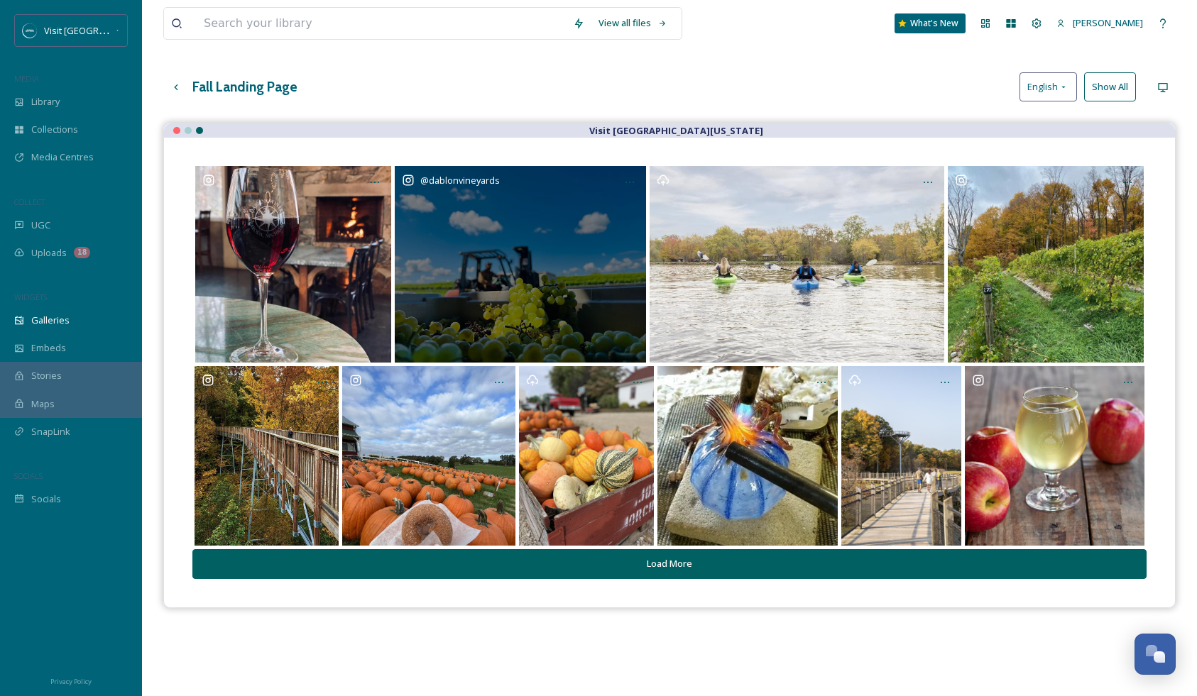
scroll to position [5940, 0]
